Goal: Navigation & Orientation: Find specific page/section

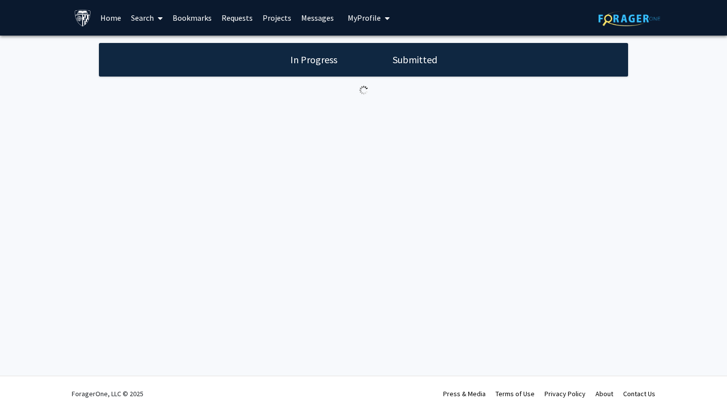
click at [229, 157] on div "Skip navigation Home Search Bookmarks Requests Projects Messages My Profile Zim…" at bounding box center [363, 205] width 727 height 411
click at [242, 22] on link "Requests" at bounding box center [237, 17] width 41 height 35
